Goal: Information Seeking & Learning: Check status

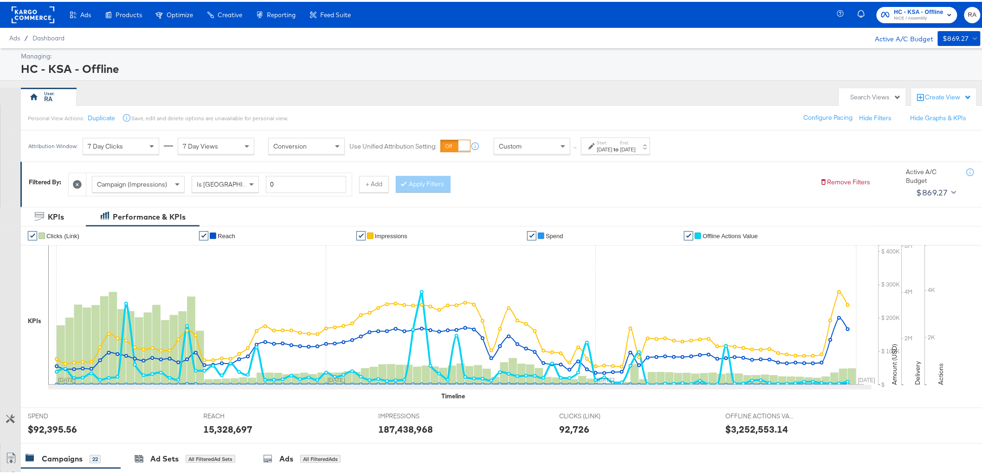
click at [636, 149] on div "[DATE]" at bounding box center [628, 147] width 15 height 7
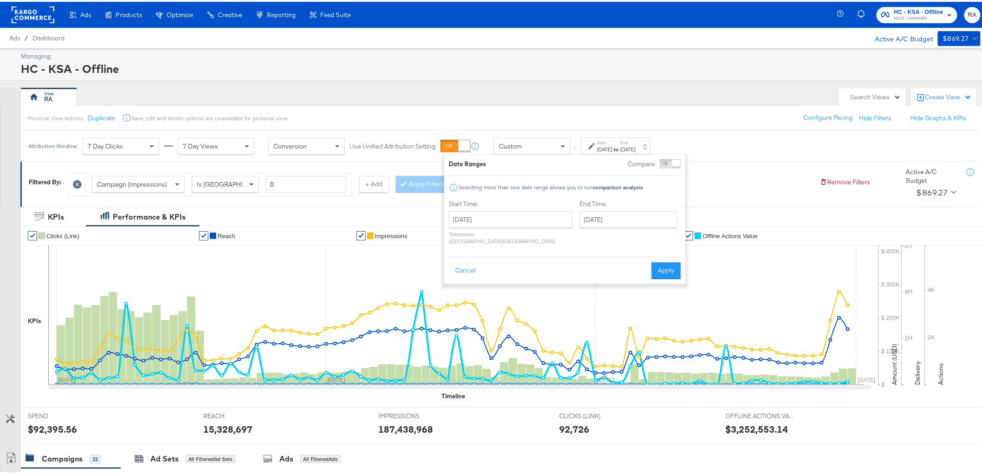
click at [615, 227] on div "End Time: [DATE] ‹ [DATE] › Su Mo Tu We Th Fr Sa 31 1 2 3 4 5 6 7 8 9 10 11 12 …" at bounding box center [630, 222] width 101 height 49
click at [624, 216] on input "[DATE]" at bounding box center [628, 217] width 97 height 17
click at [678, 240] on span "›" at bounding box center [685, 237] width 14 height 14
click at [630, 278] on td "8" at bounding box center [638, 277] width 16 height 13
type input "[DATE]"
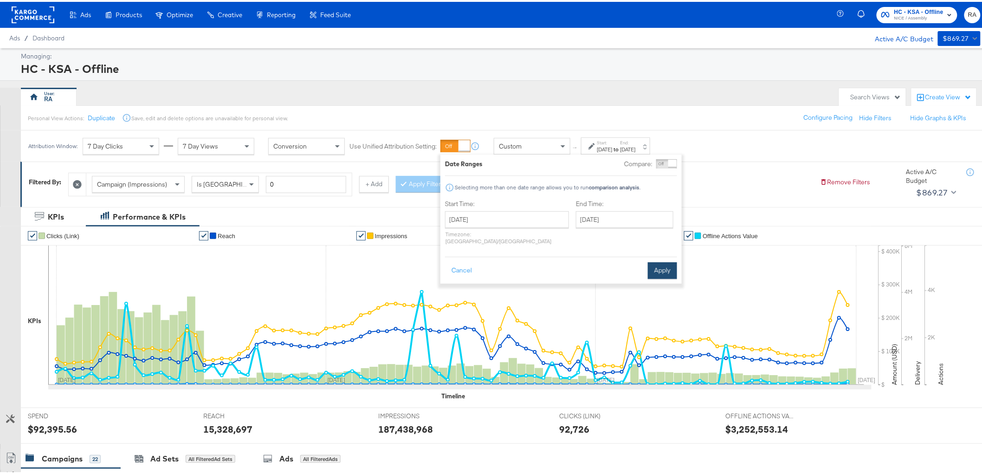
click at [661, 261] on button "Apply" at bounding box center [662, 268] width 29 height 17
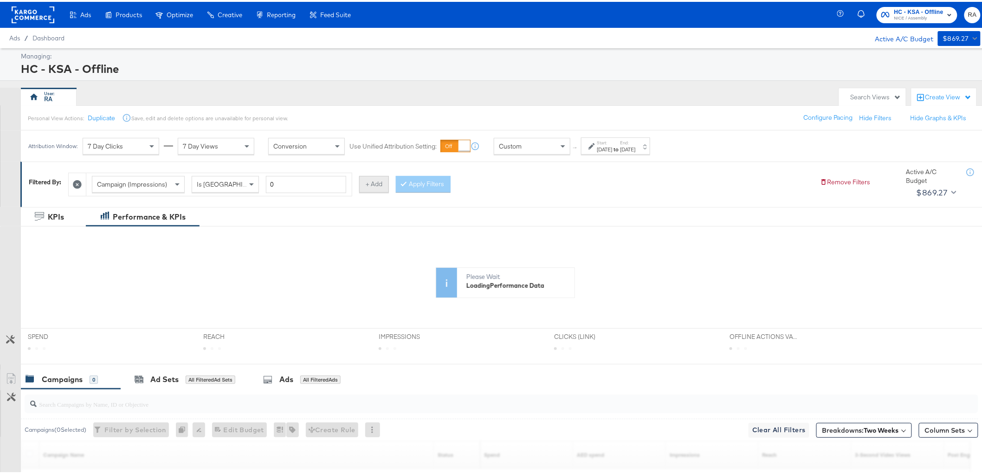
click at [363, 187] on button "+ Add" at bounding box center [374, 182] width 30 height 17
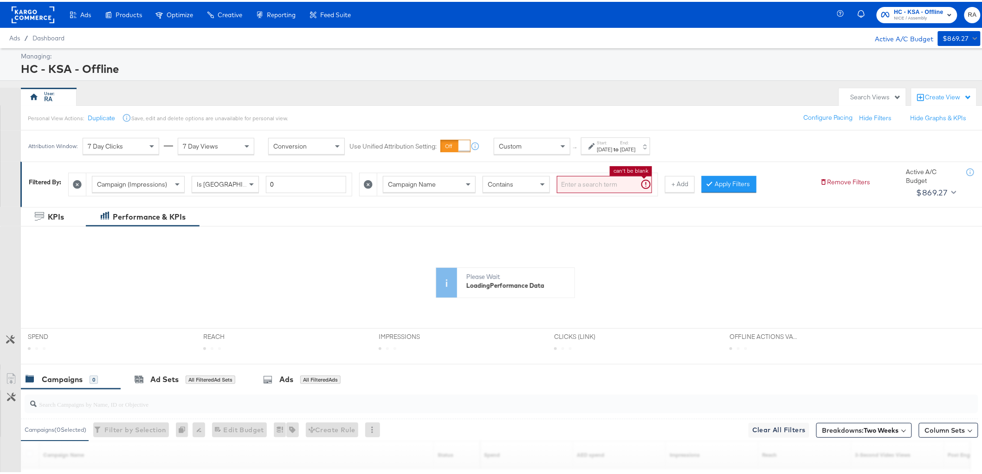
click at [610, 191] on input "search" at bounding box center [604, 182] width 95 height 17
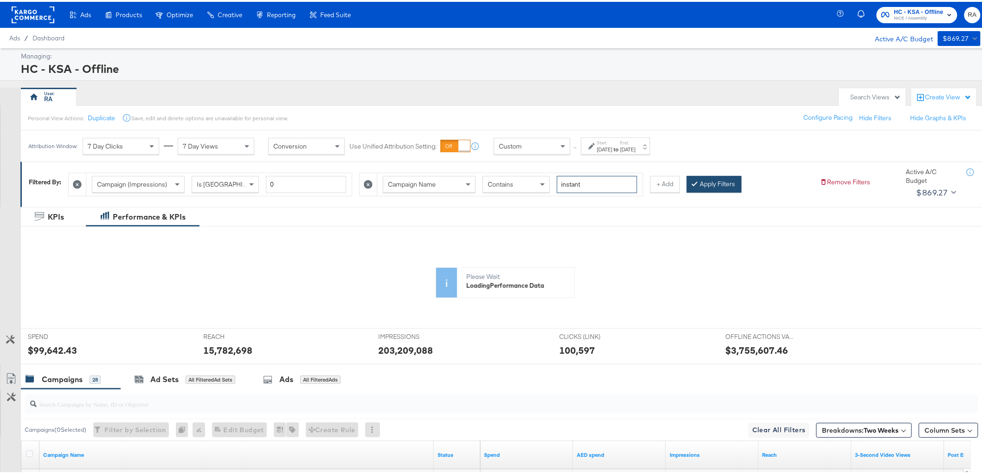
type input "instant"
click at [701, 183] on button "Apply Filters" at bounding box center [714, 182] width 55 height 17
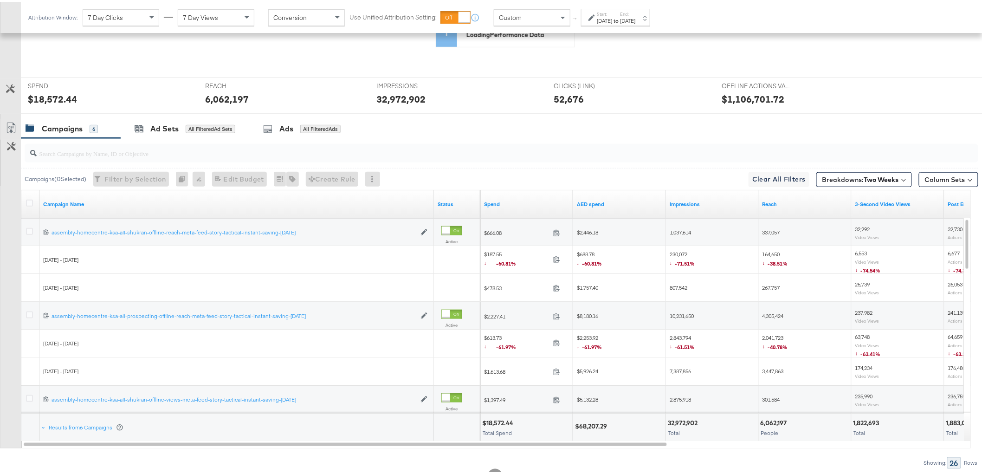
scroll to position [233, 0]
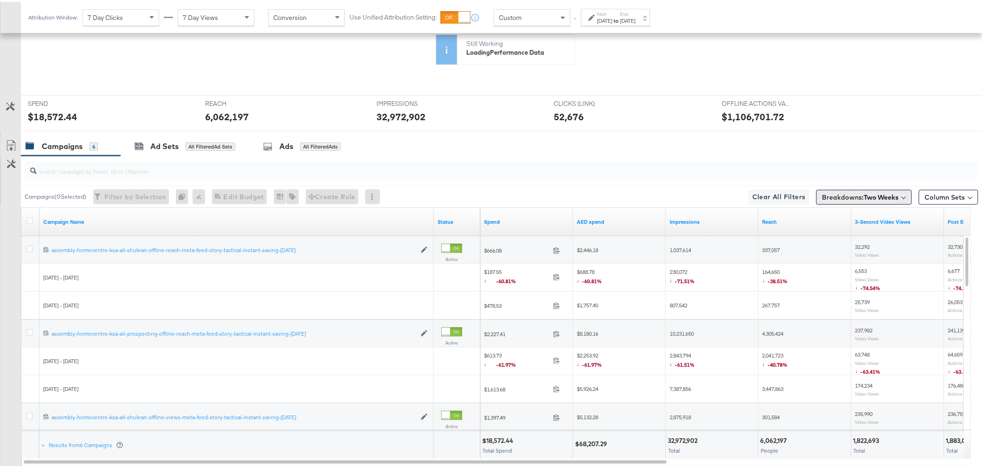
click at [810, 195] on button "Breakdowns: Two Weeks" at bounding box center [864, 195] width 96 height 15
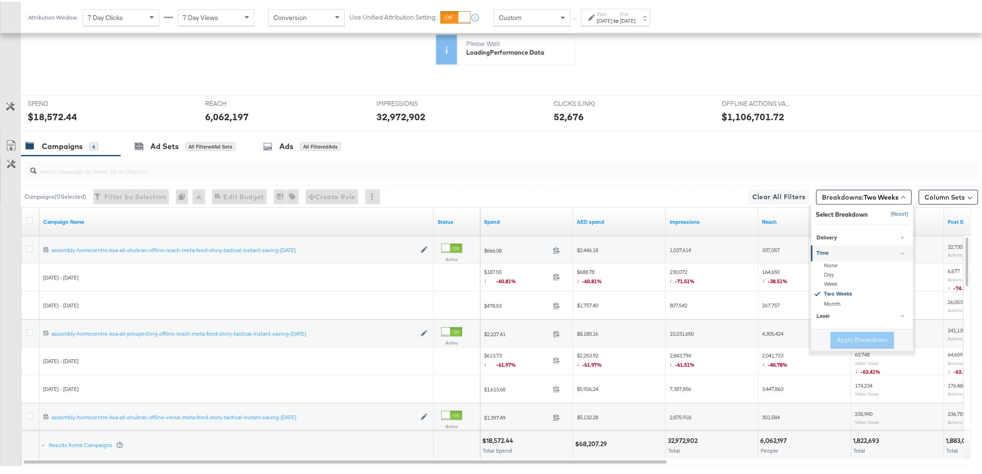
click at [810, 211] on button "[Reset]" at bounding box center [897, 212] width 23 height 15
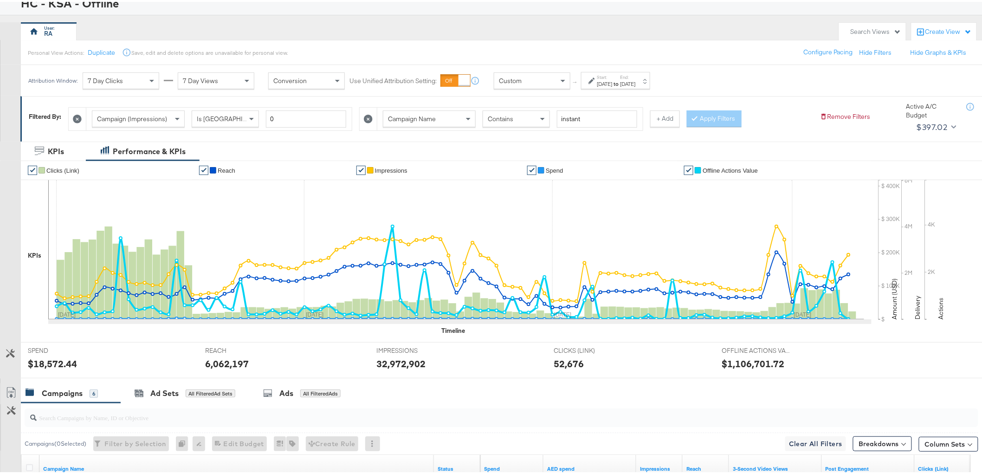
scroll to position [54, 0]
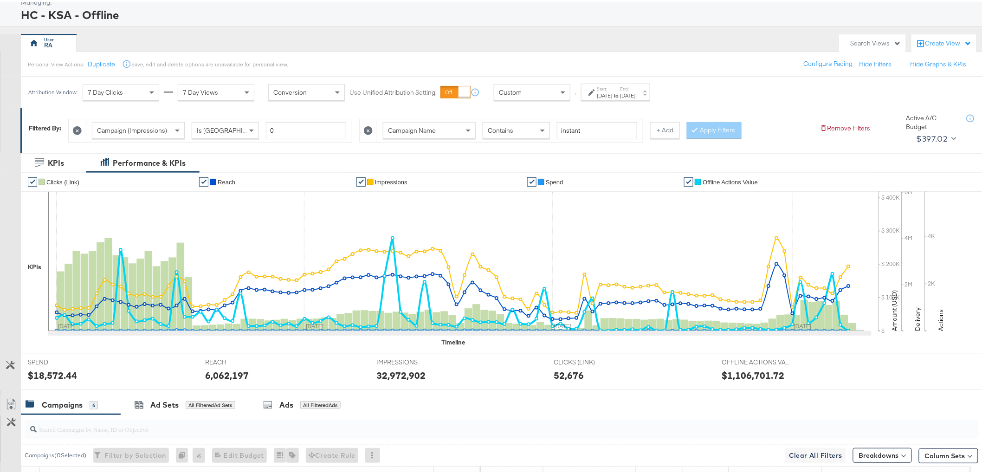
click at [667, 128] on button "+ Add" at bounding box center [665, 128] width 30 height 17
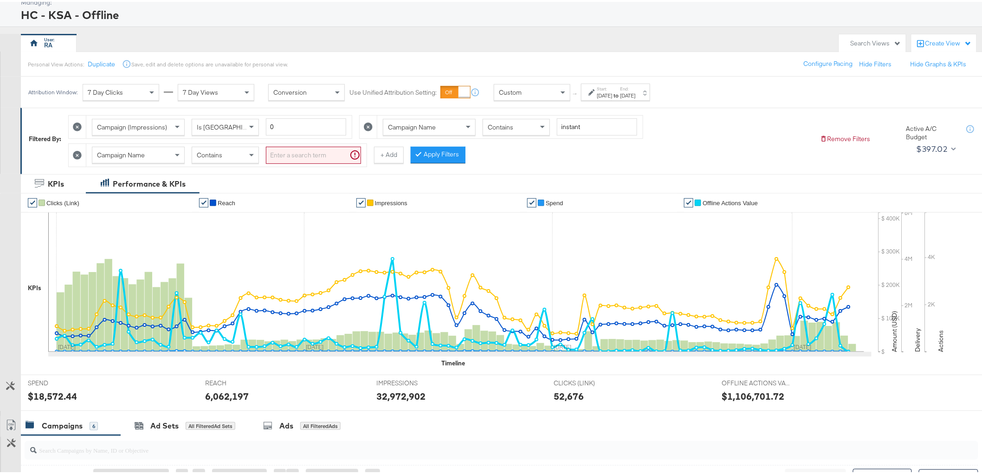
click at [313, 154] on input "search" at bounding box center [313, 153] width 95 height 17
type input "oct"
click at [427, 149] on button "Apply Filters" at bounding box center [423, 153] width 55 height 17
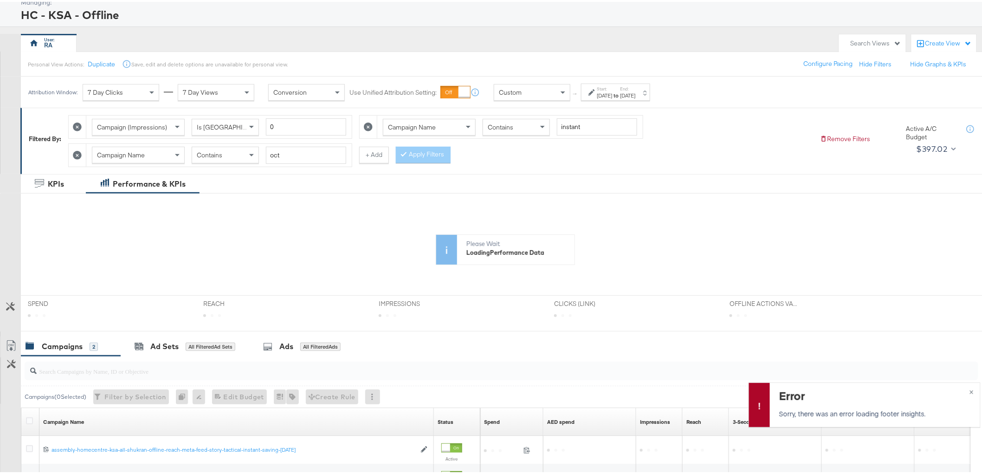
scroll to position [166, 0]
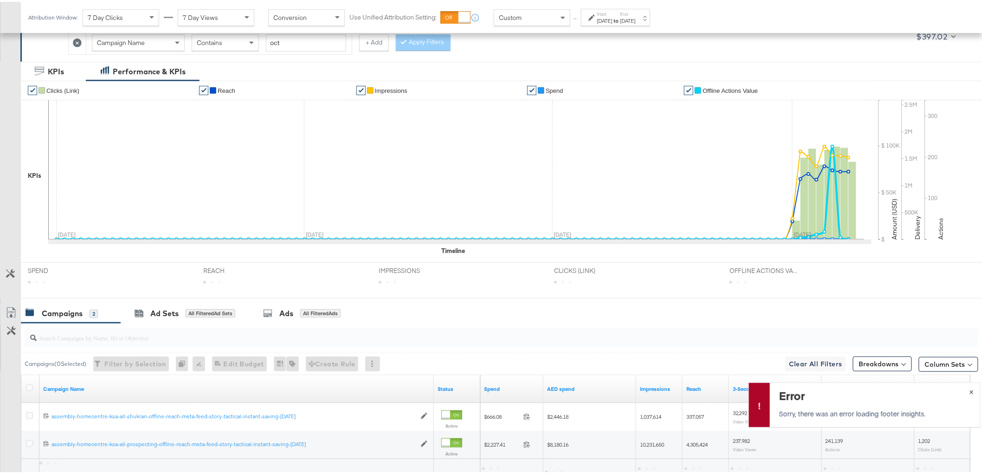
click at [810, 387] on span "×" at bounding box center [972, 389] width 4 height 11
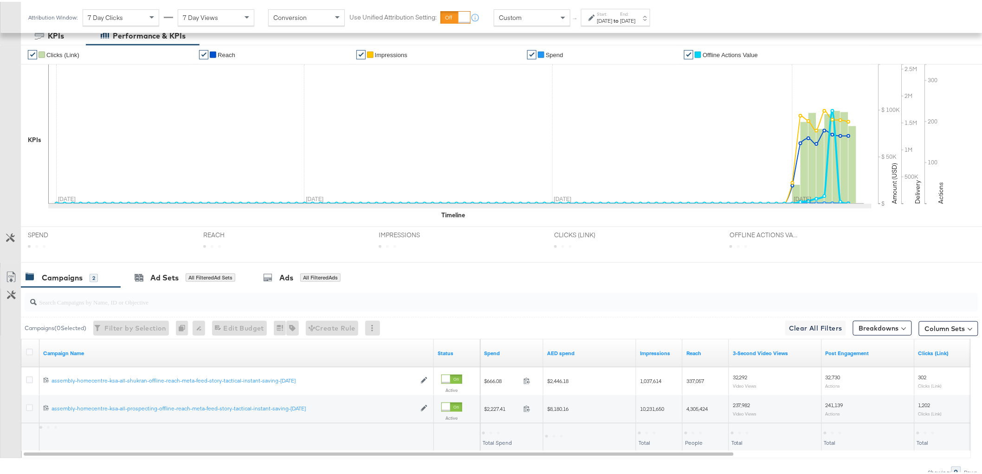
scroll to position [246, 0]
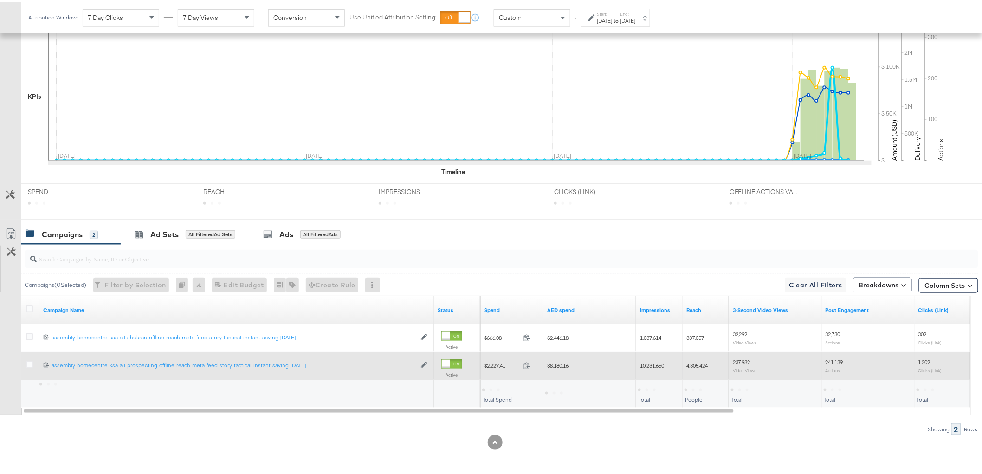
click at [564, 362] on span "$8,180.16" at bounding box center [557, 363] width 21 height 7
copy span "8,180.16"
click at [651, 358] on div "10,231,650" at bounding box center [659, 363] width 46 height 15
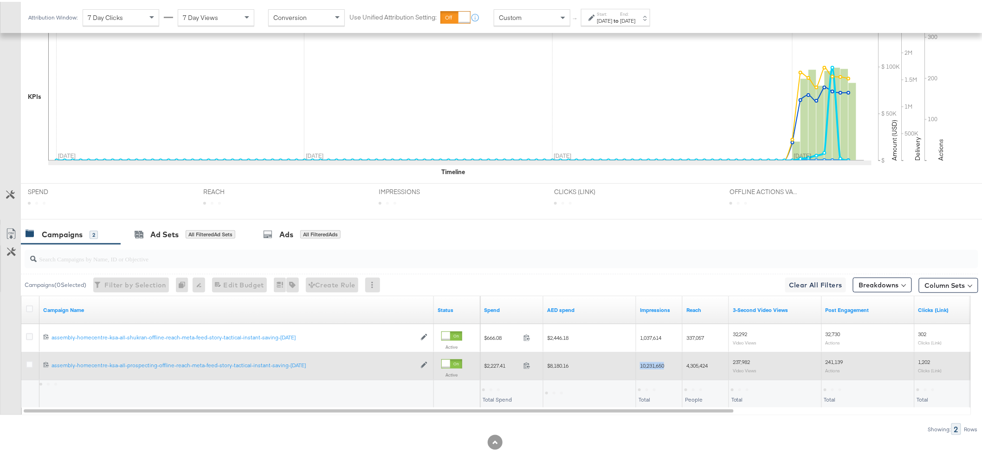
copy span "10,231,650"
click at [694, 363] on span "4,305,424" at bounding box center [697, 363] width 21 height 7
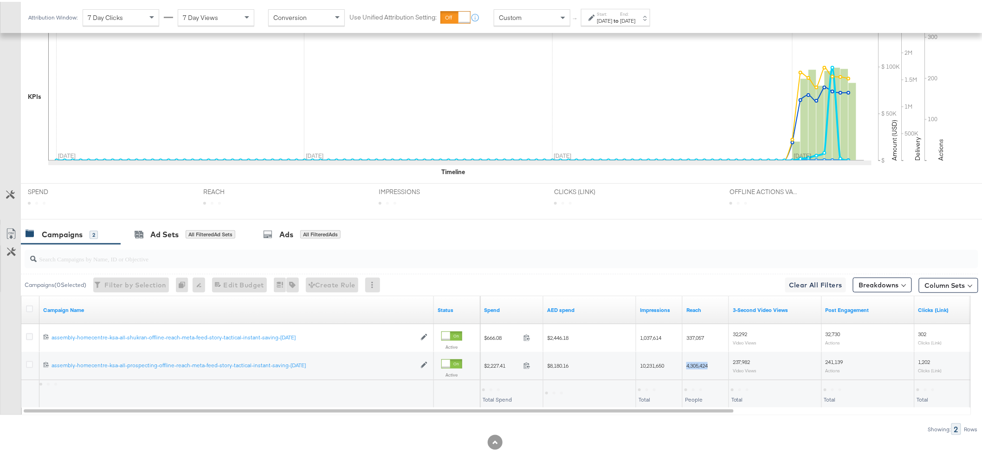
copy span "4,305,424"
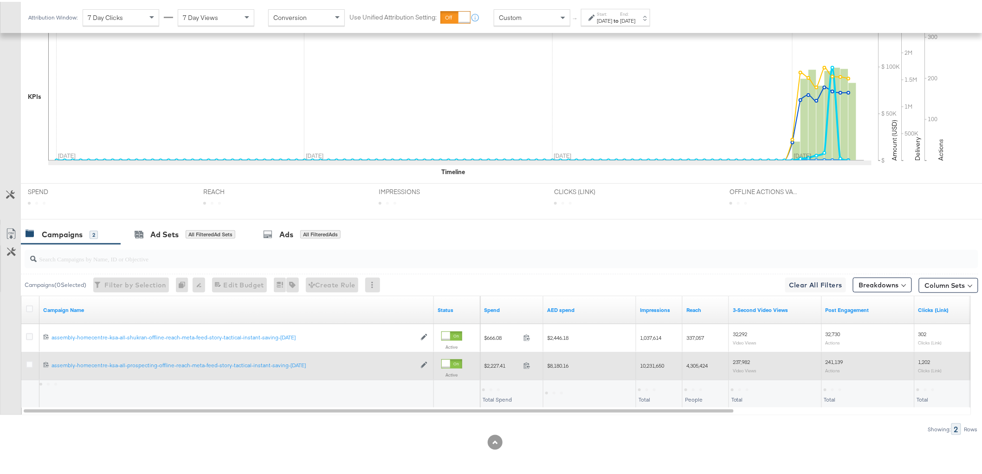
click at [741, 359] on span "237,982" at bounding box center [742, 359] width 18 height 7
copy span "237,982"
click at [810, 358] on span "241,139" at bounding box center [835, 359] width 18 height 7
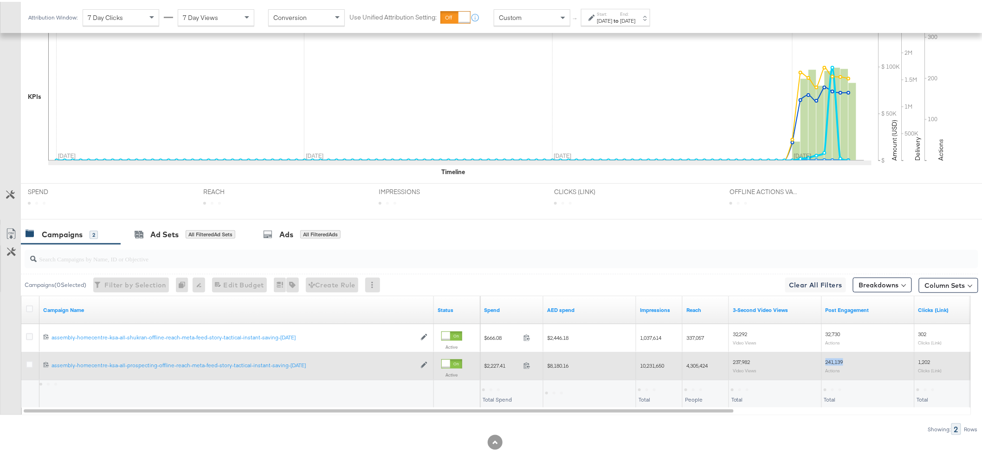
copy span "241,139"
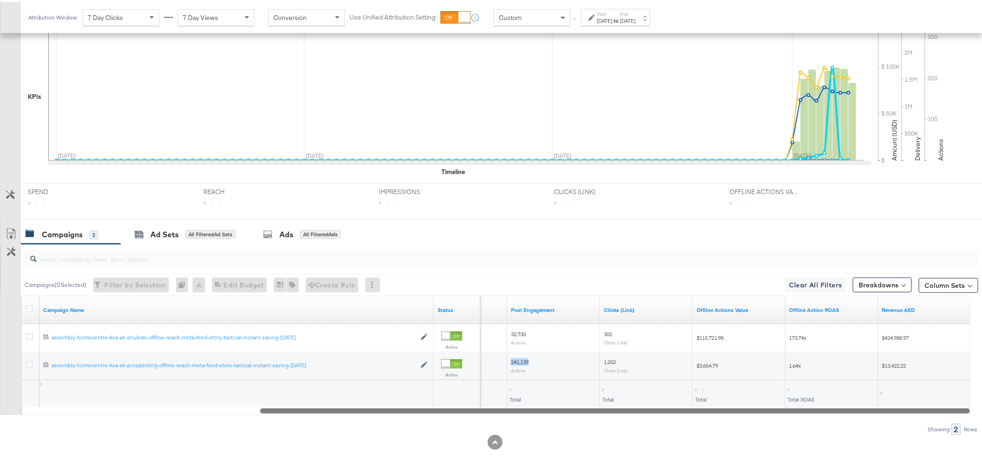
drag, startPoint x: 713, startPoint y: 406, endPoint x: 977, endPoint y: 392, distance: 263.6
click at [810, 387] on div "KPIs Performance & KPIs Customize KPIs ✔ Clicks (Link) ✔ Reach ✔ Impressions ✔ …" at bounding box center [495, 227] width 990 height 493
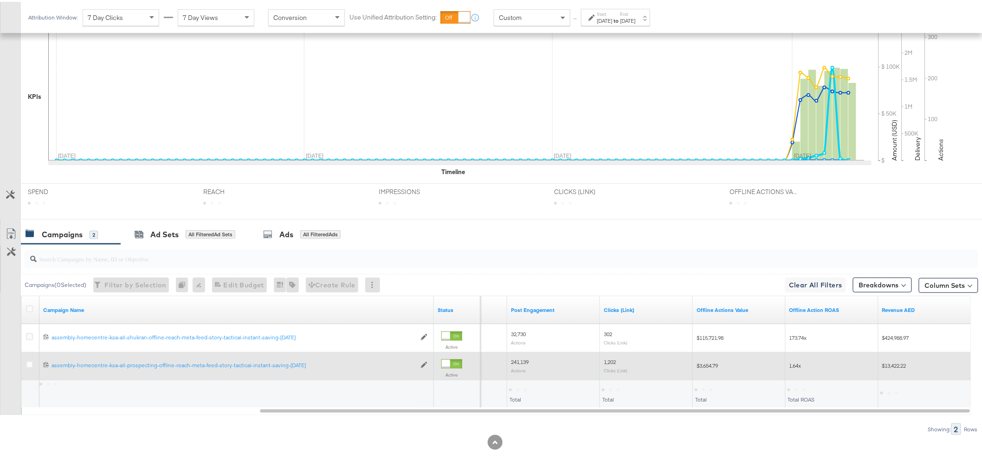
click at [810, 363] on span "$13,422.22" at bounding box center [894, 363] width 24 height 7
click at [810, 362] on span "$13,422.22" at bounding box center [894, 363] width 24 height 7
copy span "13,422.22"
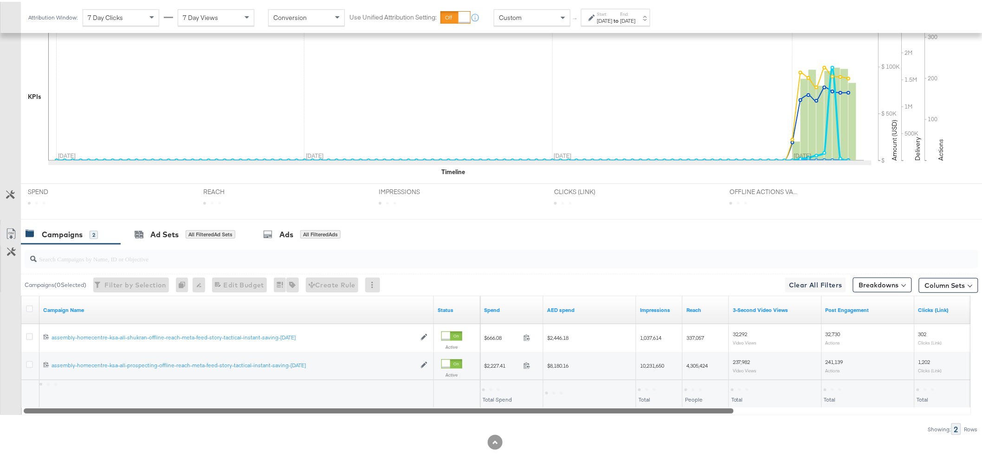
drag, startPoint x: 560, startPoint y: 408, endPoint x: 166, endPoint y: 401, distance: 394.6
click at [166, 387] on div "Campaign Name Status Spend AED spend Impressions Reach 3-Second Video Views Pos…" at bounding box center [496, 353] width 950 height 119
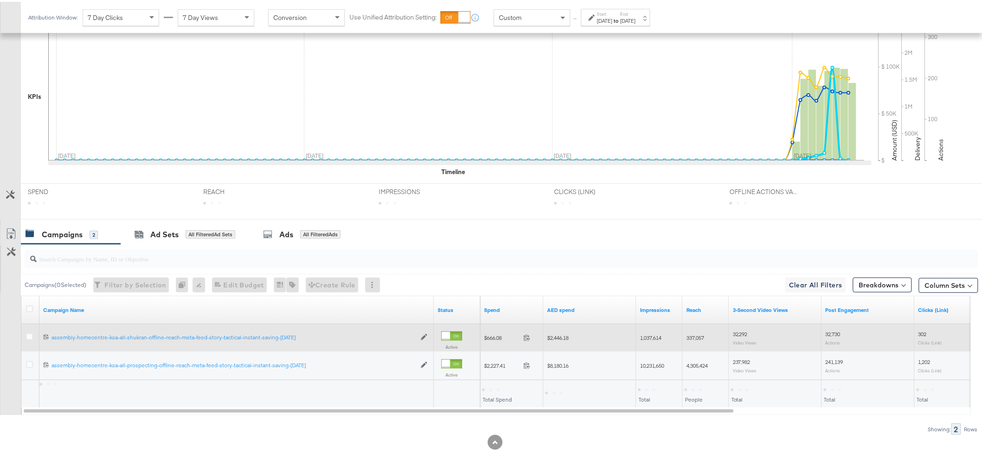
click at [562, 331] on div "$2,446.18" at bounding box center [590, 336] width 93 height 15
click at [562, 332] on span "$2,446.18" at bounding box center [557, 335] width 21 height 7
copy span "2,446.18"
click at [661, 331] on div "1,037,614" at bounding box center [659, 336] width 46 height 15
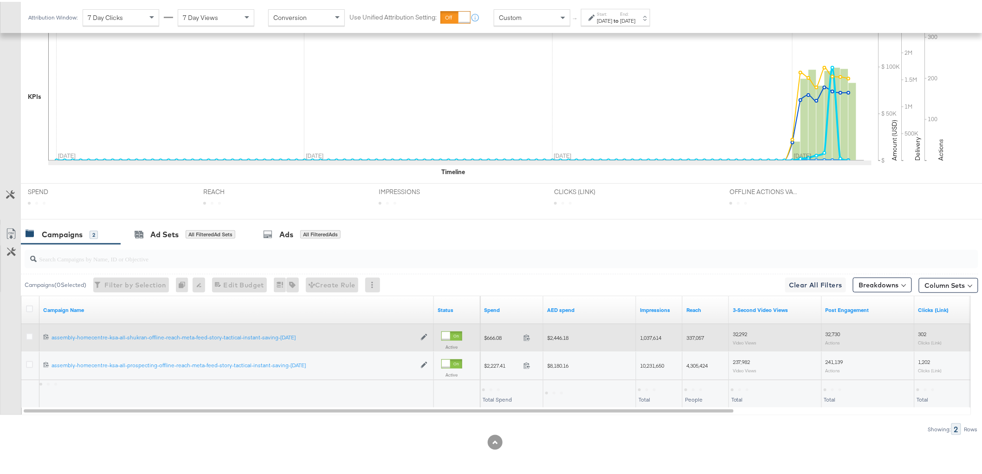
click at [656, 335] on span "1,037,614" at bounding box center [650, 335] width 21 height 7
copy span "1,037,614"
click at [693, 335] on span "337,057" at bounding box center [696, 335] width 18 height 7
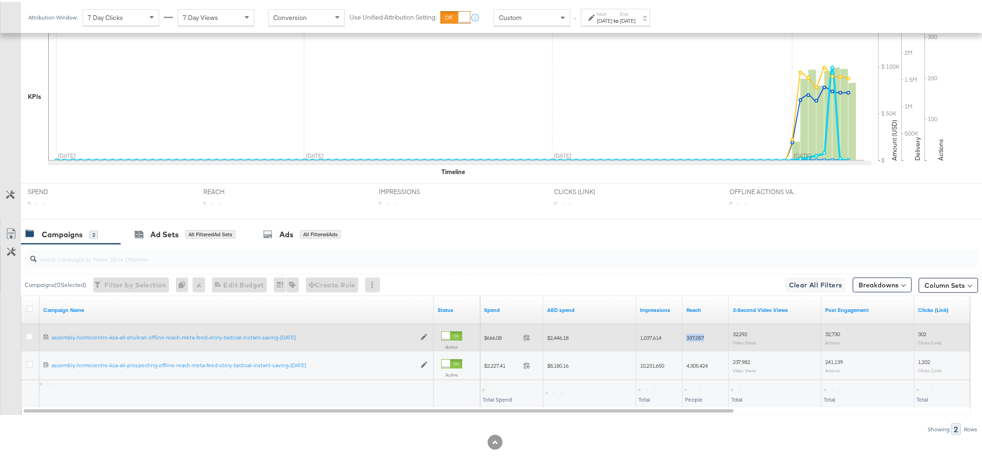
click at [693, 335] on span "337,057" at bounding box center [696, 335] width 18 height 7
copy span "337,057"
click at [740, 330] on span "32,292" at bounding box center [740, 332] width 15 height 7
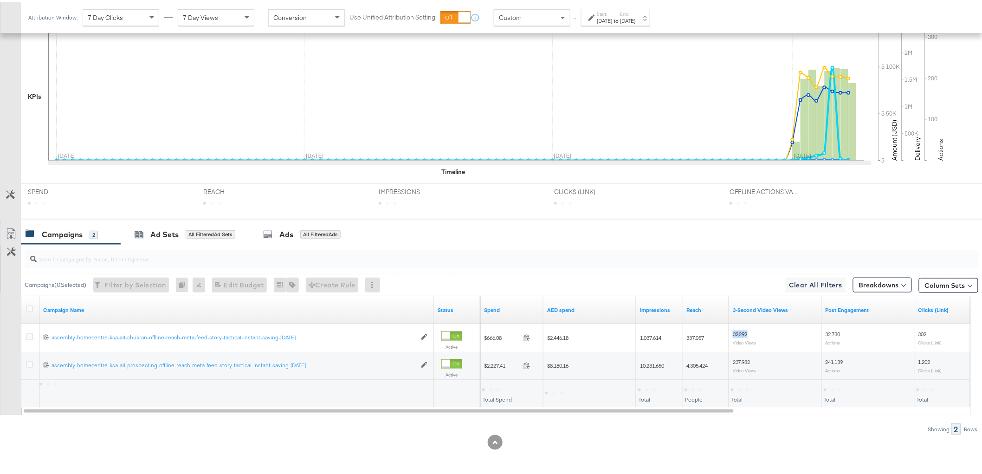
copy span "32,292"
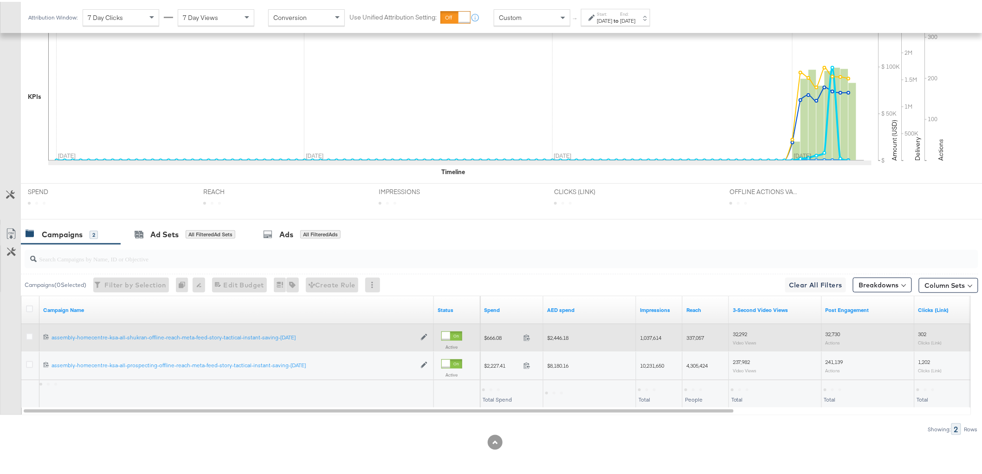
click at [810, 331] on span "32,730" at bounding box center [833, 332] width 15 height 7
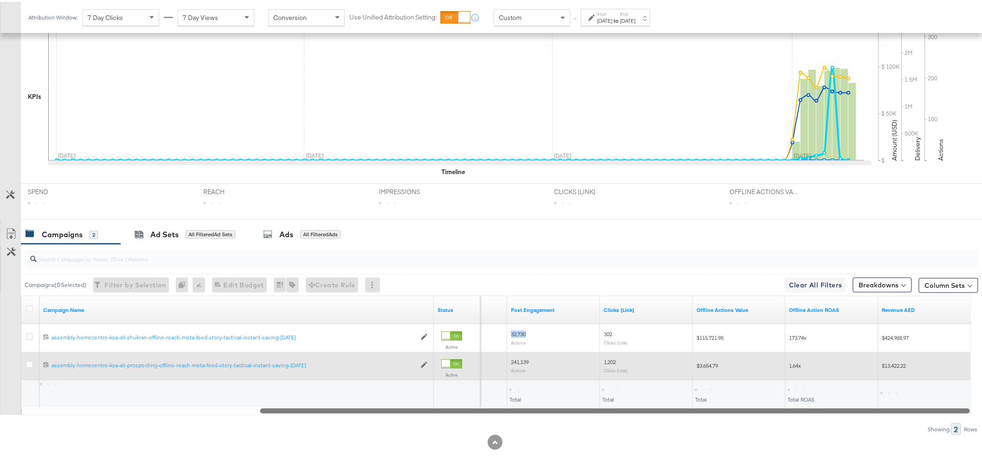
drag, startPoint x: 724, startPoint y: 407, endPoint x: 936, endPoint y: 356, distance: 217.8
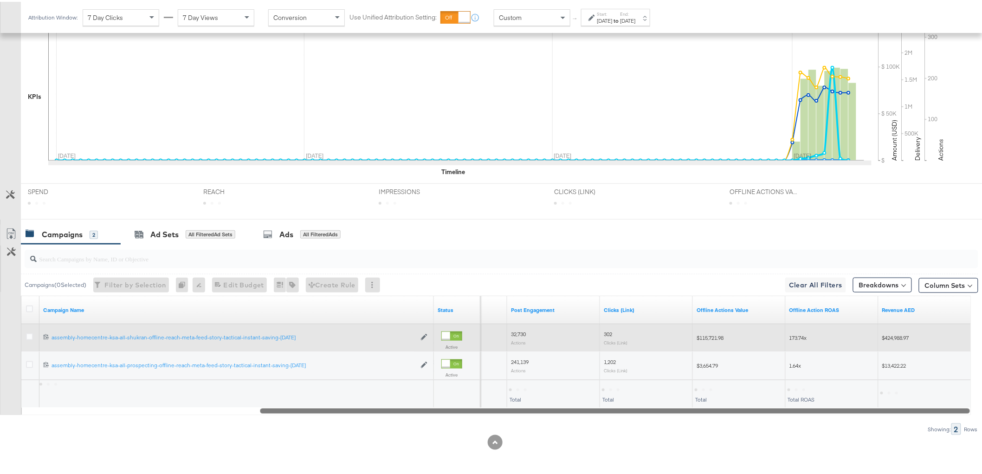
click at [810, 334] on span "$424,988.97" at bounding box center [895, 335] width 27 height 7
